Goal: Task Accomplishment & Management: Manage account settings

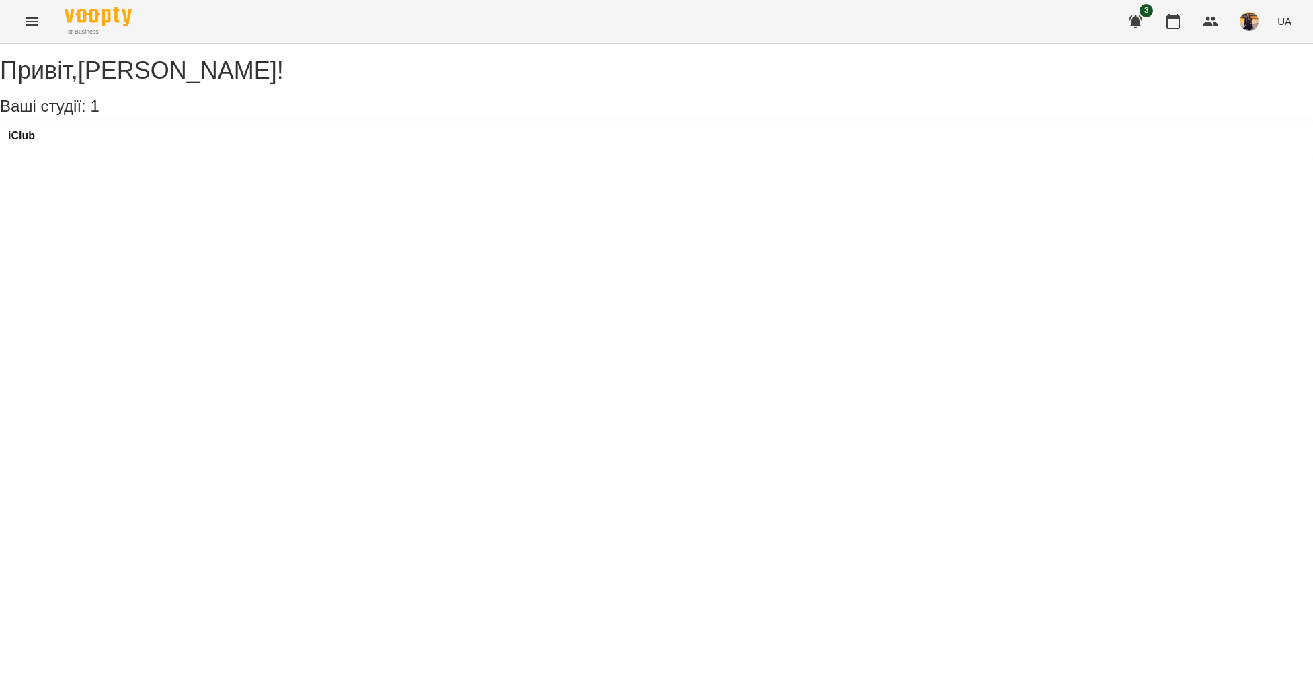
click at [32, 17] on icon "Menu" at bounding box center [32, 21] width 16 height 16
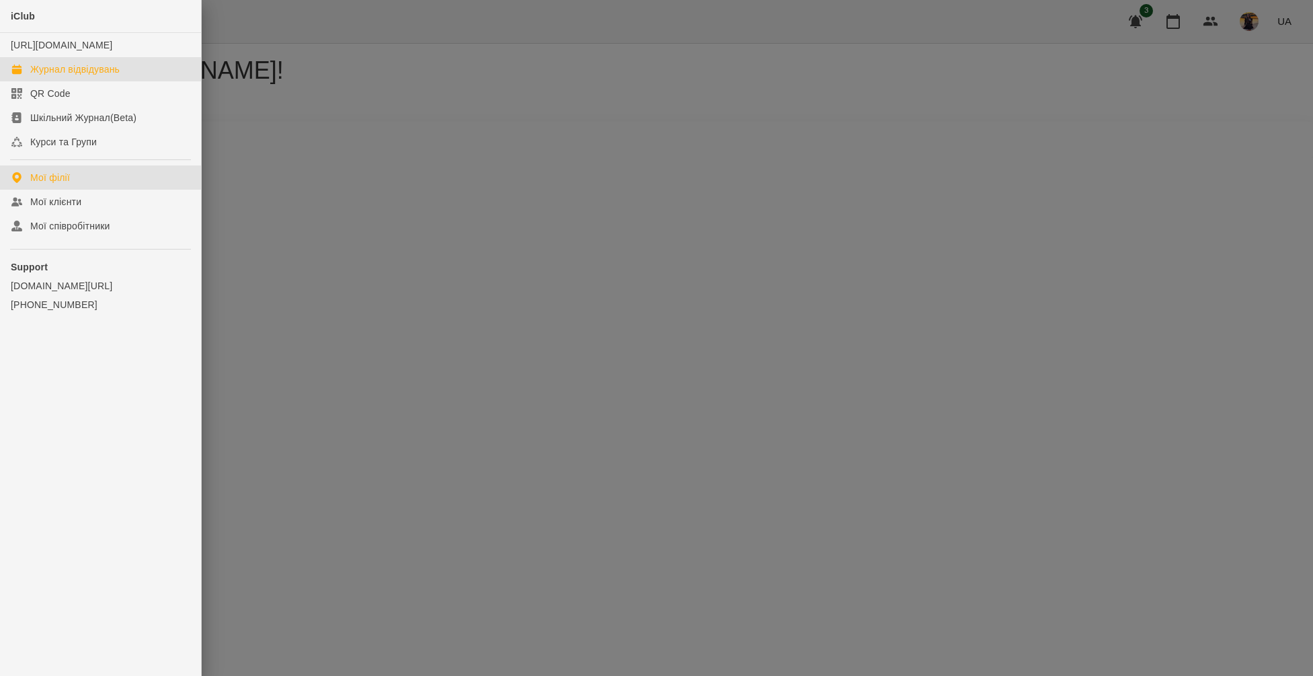
click at [103, 76] on div "Журнал відвідувань" at bounding box center [74, 69] width 89 height 13
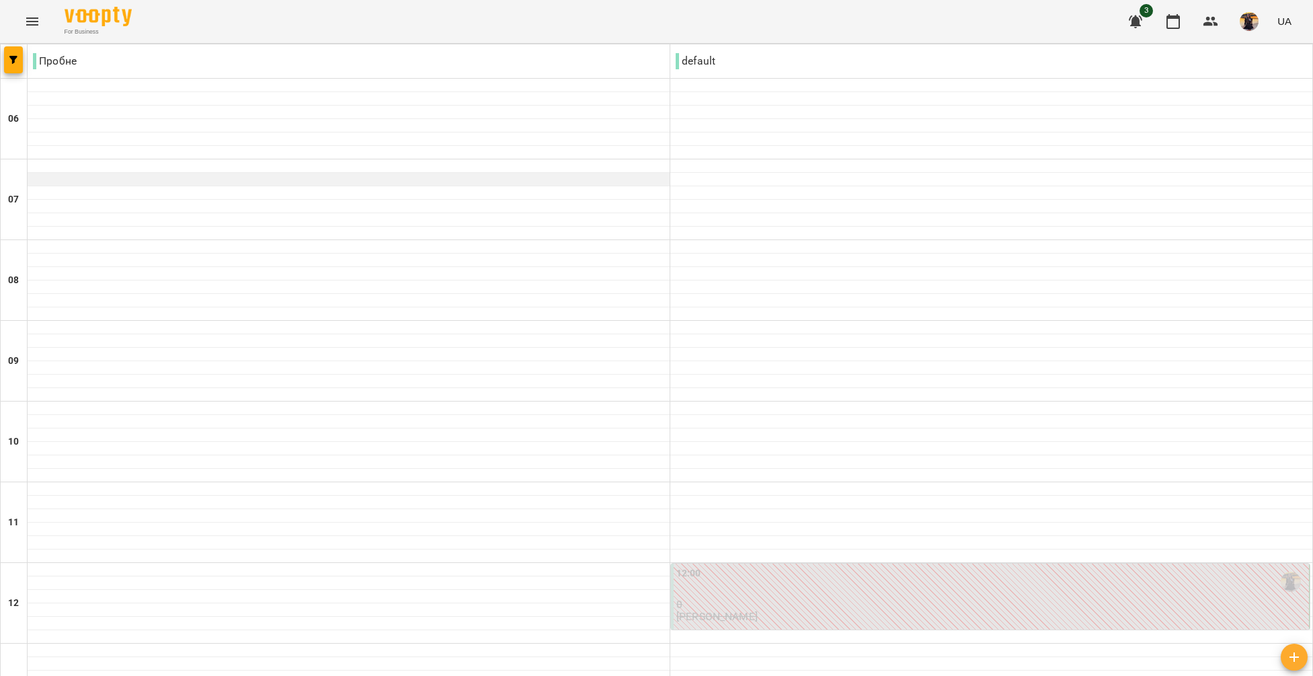
scroll to position [853, 0]
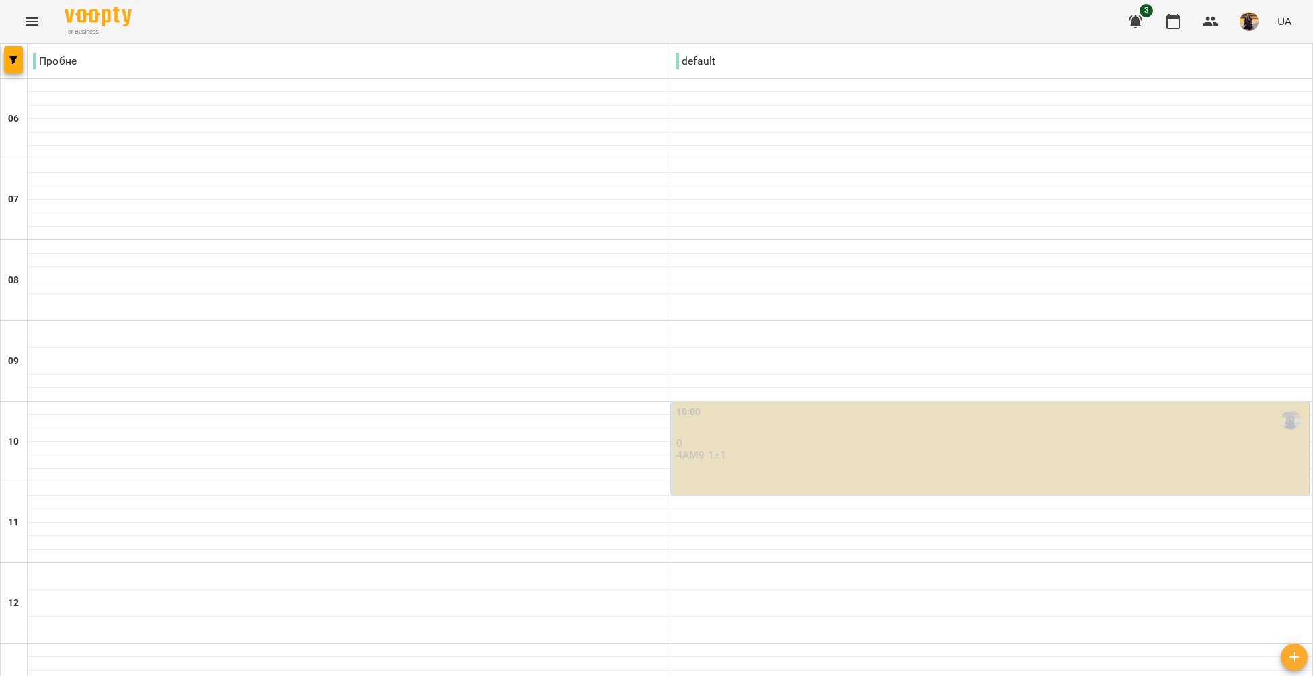
scroll to position [657, 0]
type input "**********"
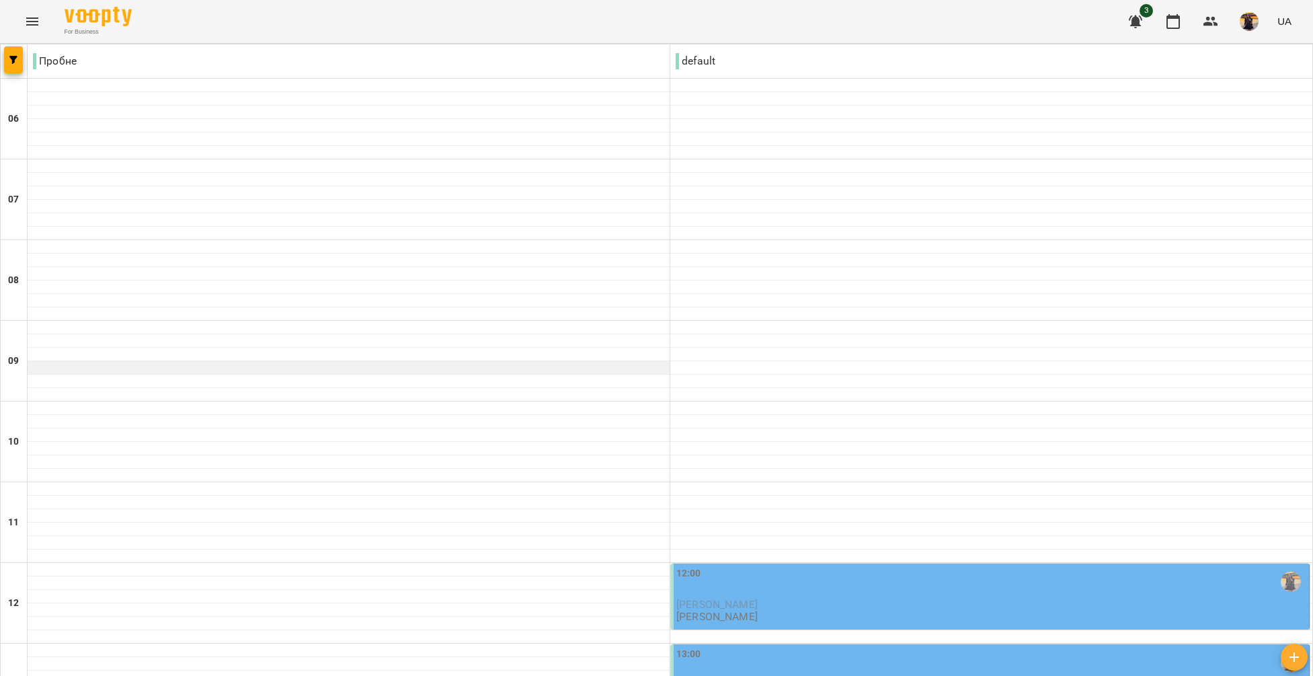
scroll to position [262, 0]
